Goal: Task Accomplishment & Management: Use online tool/utility

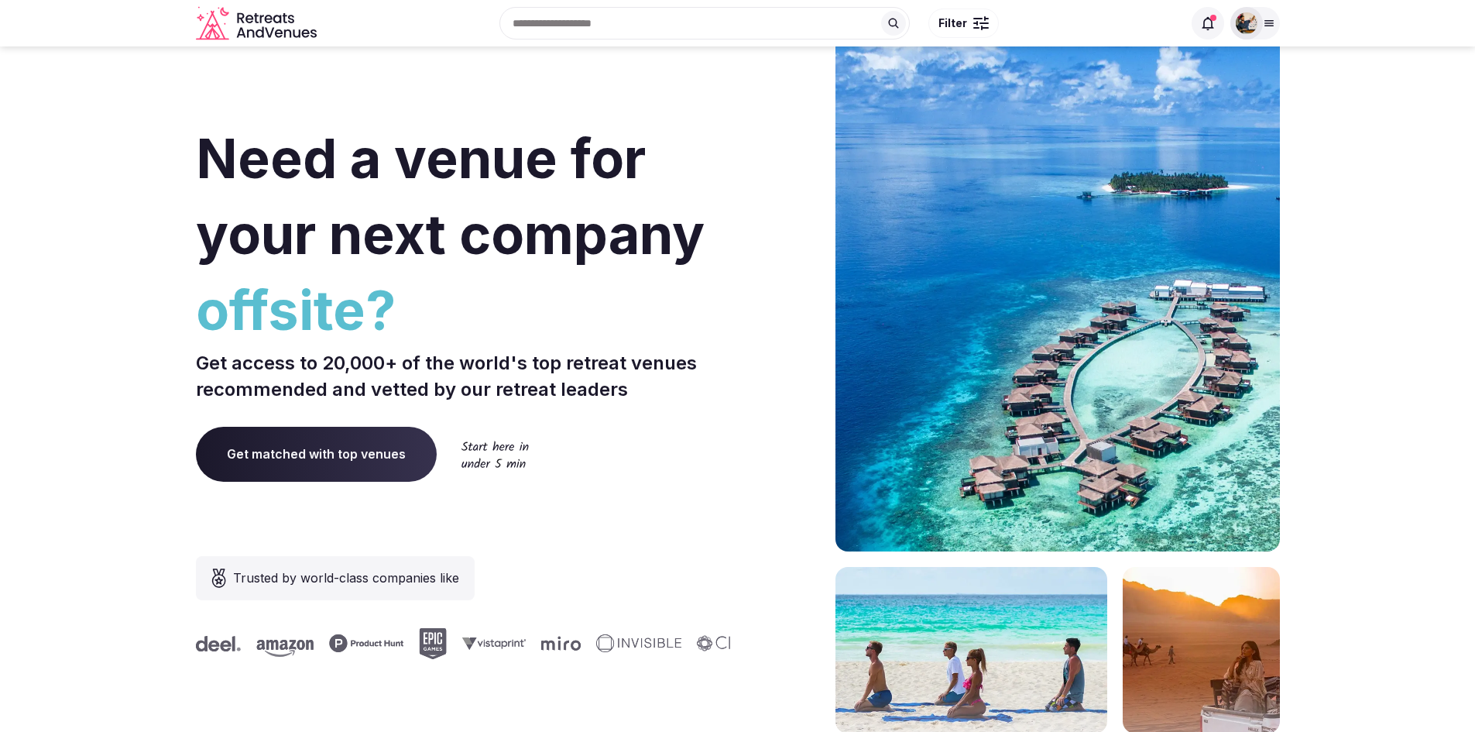
click at [1260, 35] on div at bounding box center [1255, 23] width 50 height 33
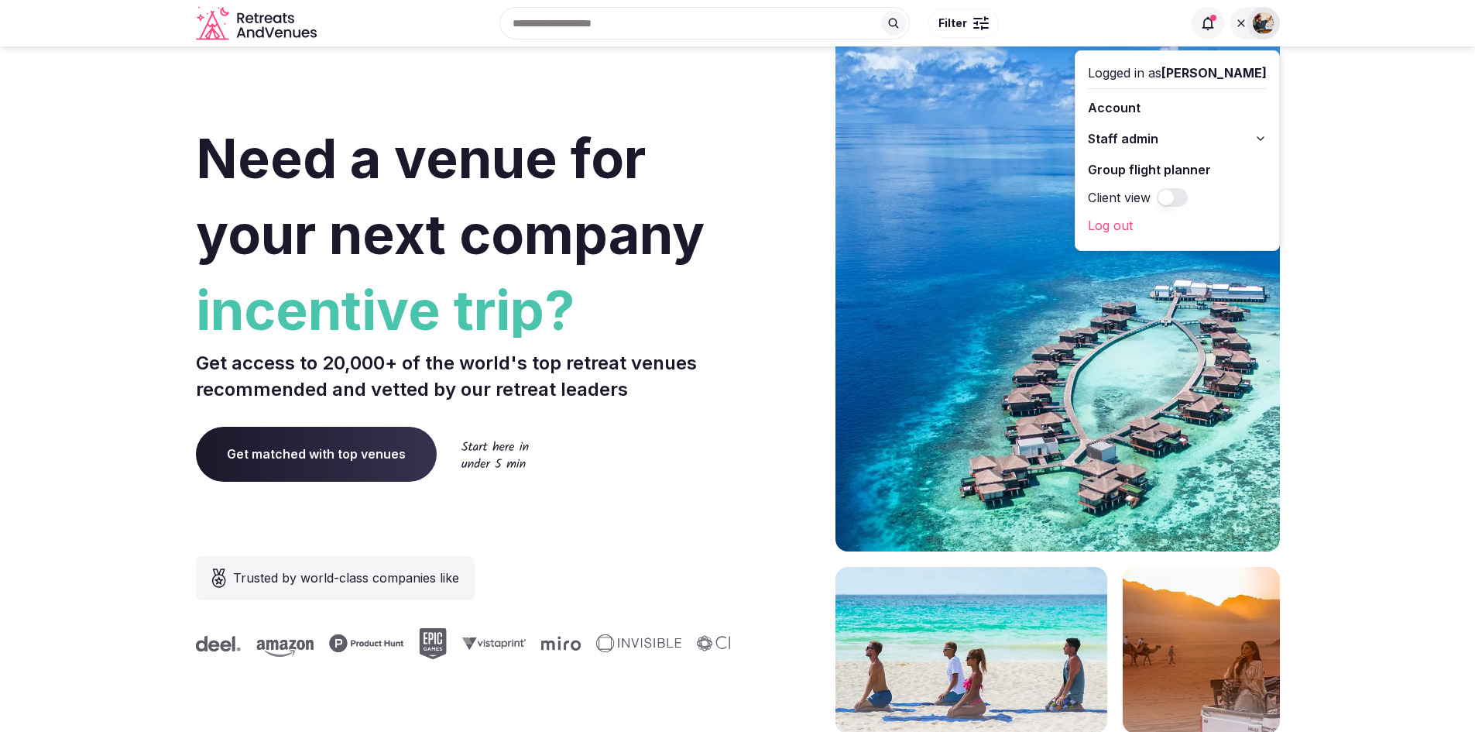
click at [1158, 136] on span "Staff admin" at bounding box center [1123, 138] width 70 height 19
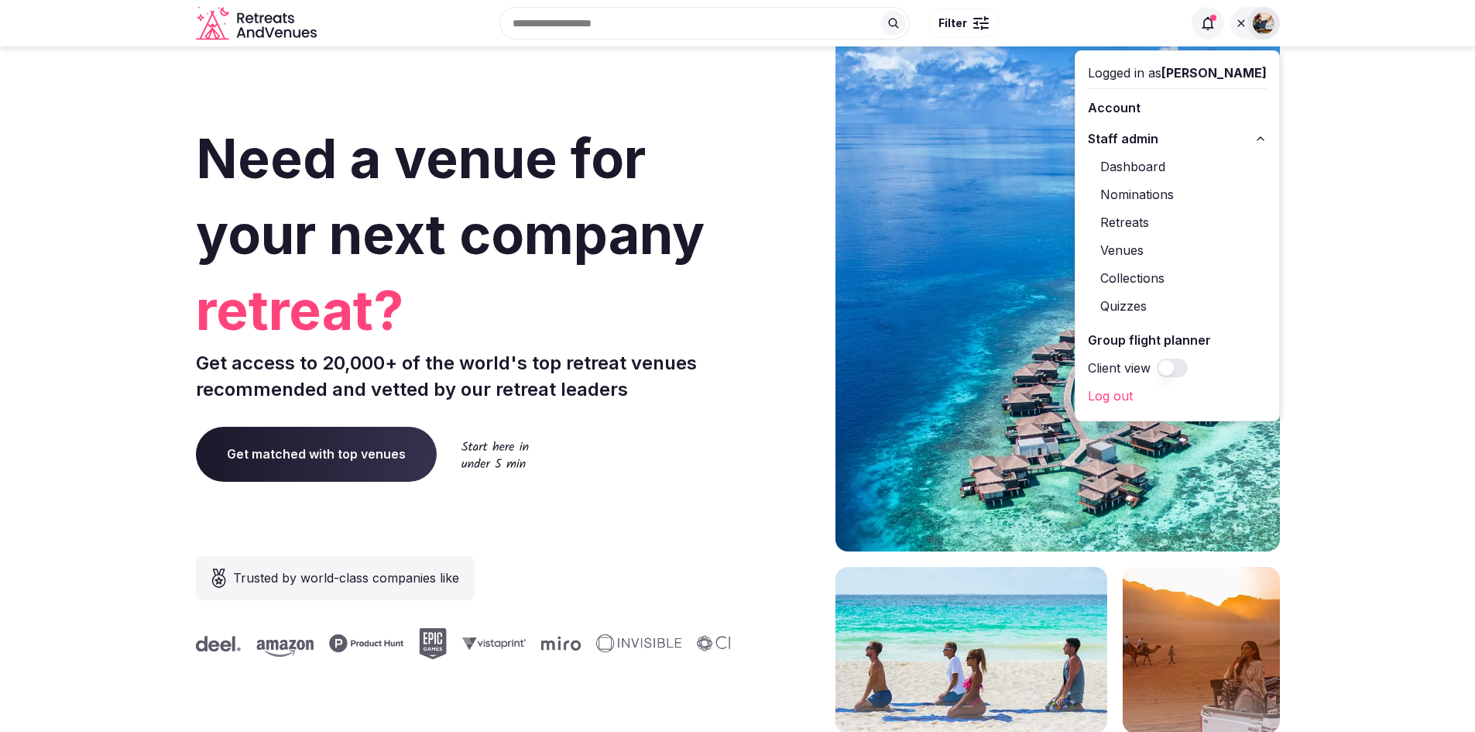
click at [1158, 244] on link "Venues" at bounding box center [1177, 250] width 179 height 25
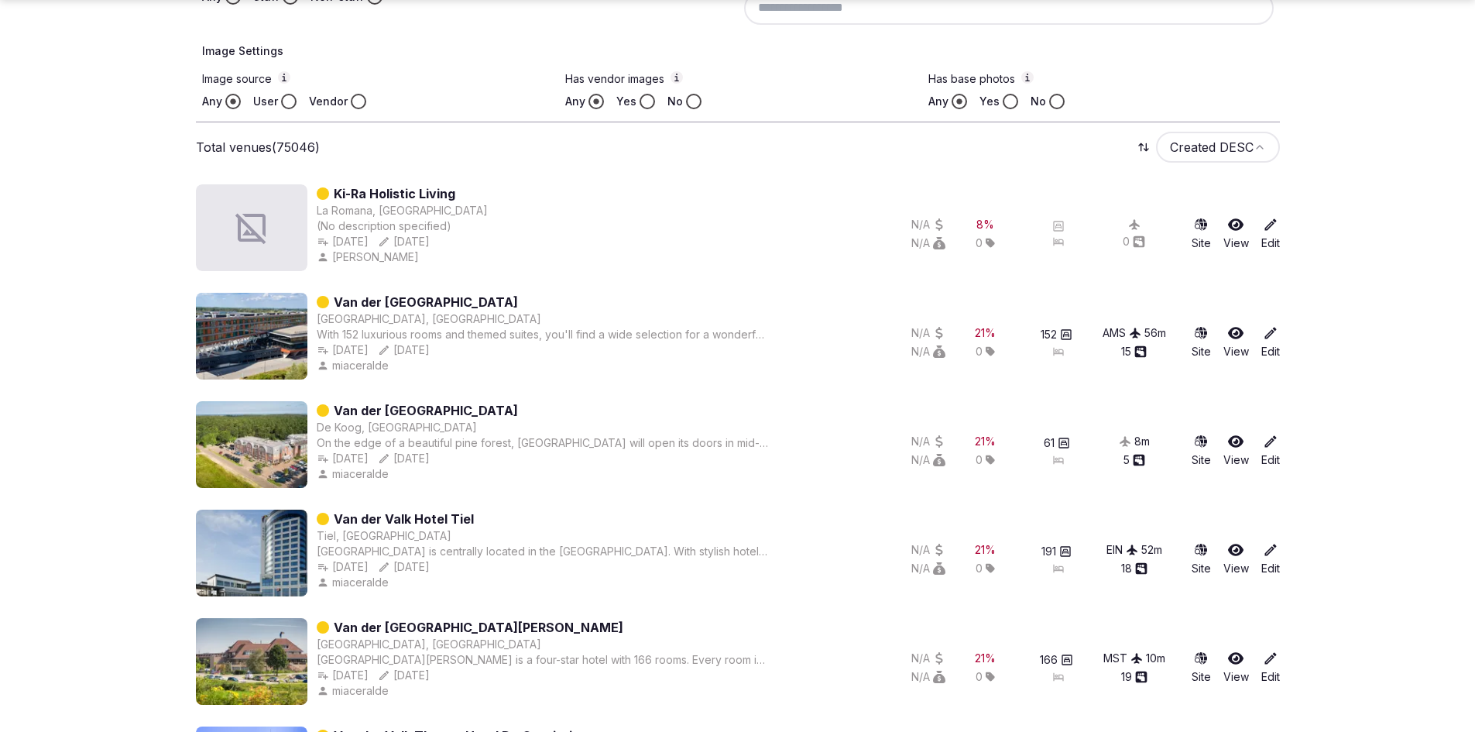
scroll to position [536, 0]
click at [1267, 343] on link "Edit" at bounding box center [1270, 341] width 19 height 34
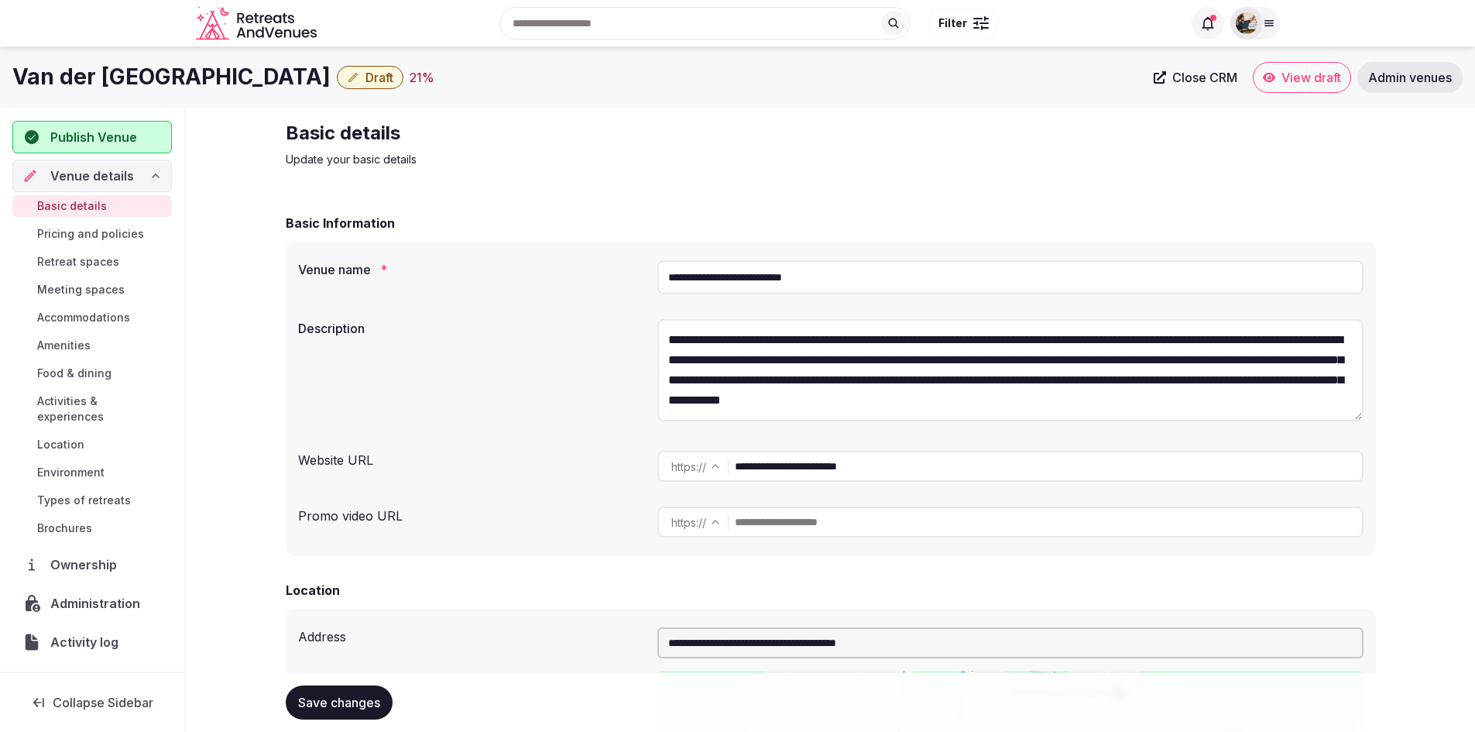
click at [70, 289] on span "Meeting spaces" at bounding box center [81, 289] width 88 height 15
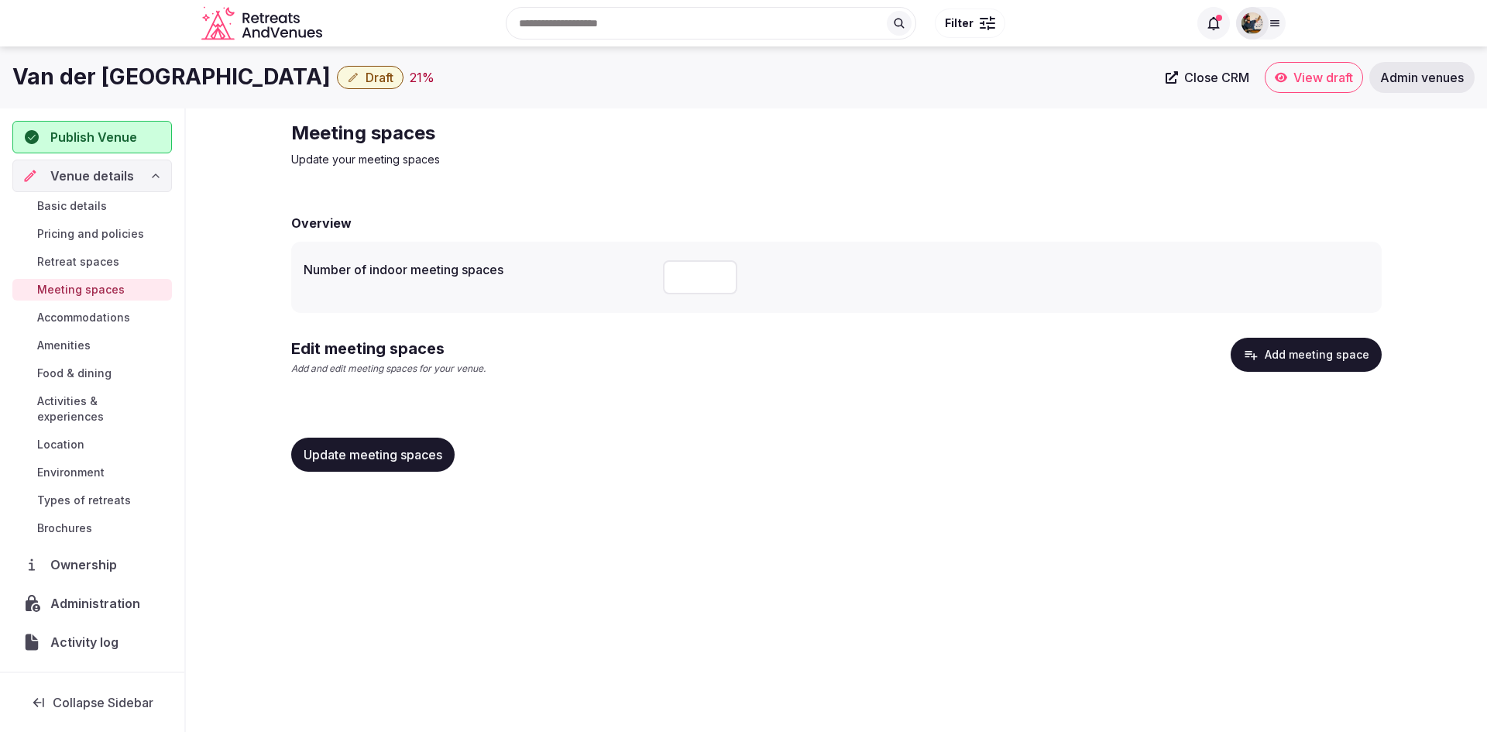
click at [1302, 350] on button "Add meeting space" at bounding box center [1305, 355] width 151 height 34
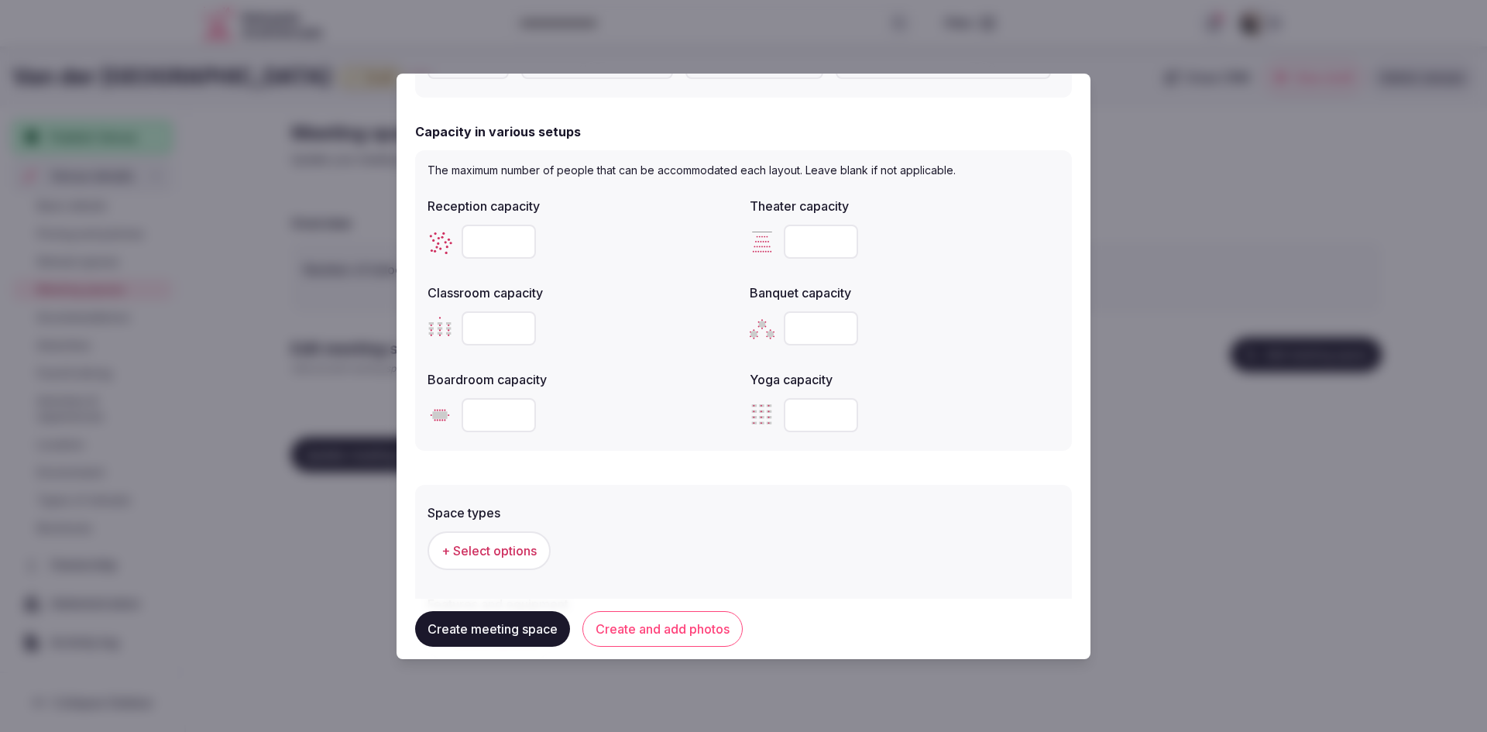
scroll to position [479, 0]
click at [1213, 200] on div at bounding box center [743, 366] width 1487 height 732
